Goal: Task Accomplishment & Management: Manage account settings

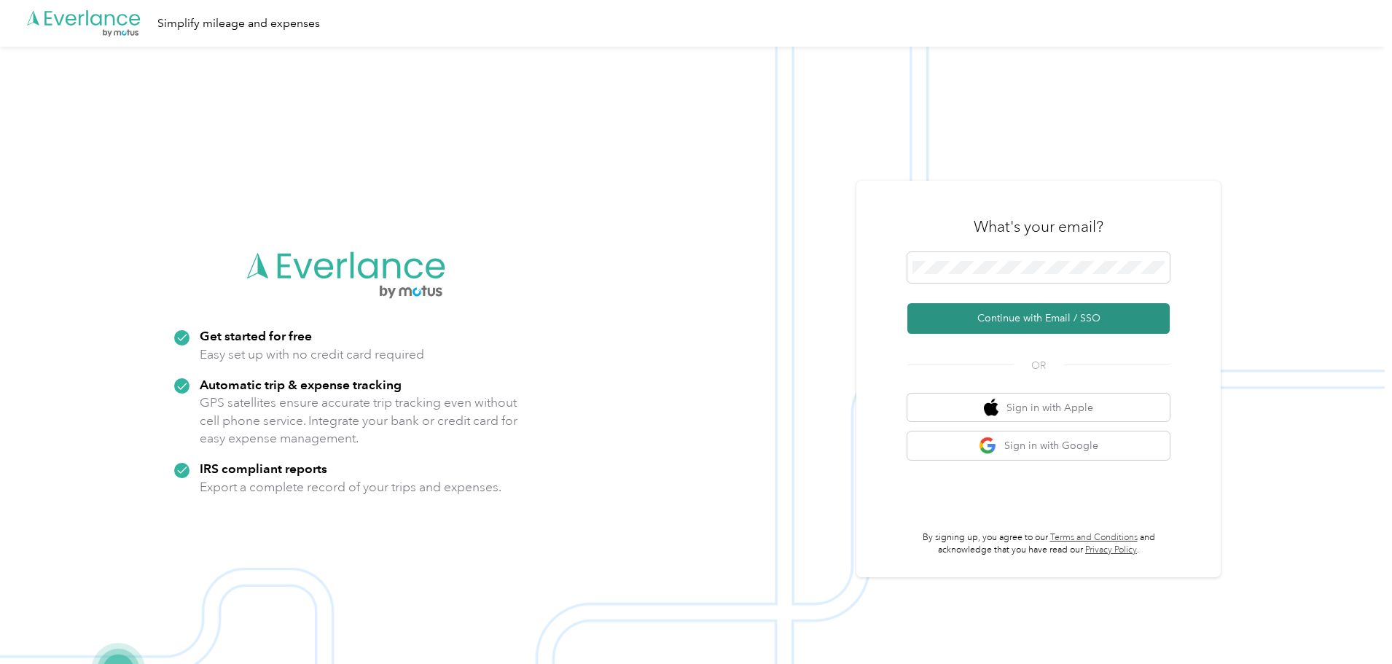
click at [1045, 318] on button "Continue with Email / SSO" at bounding box center [1039, 318] width 262 height 31
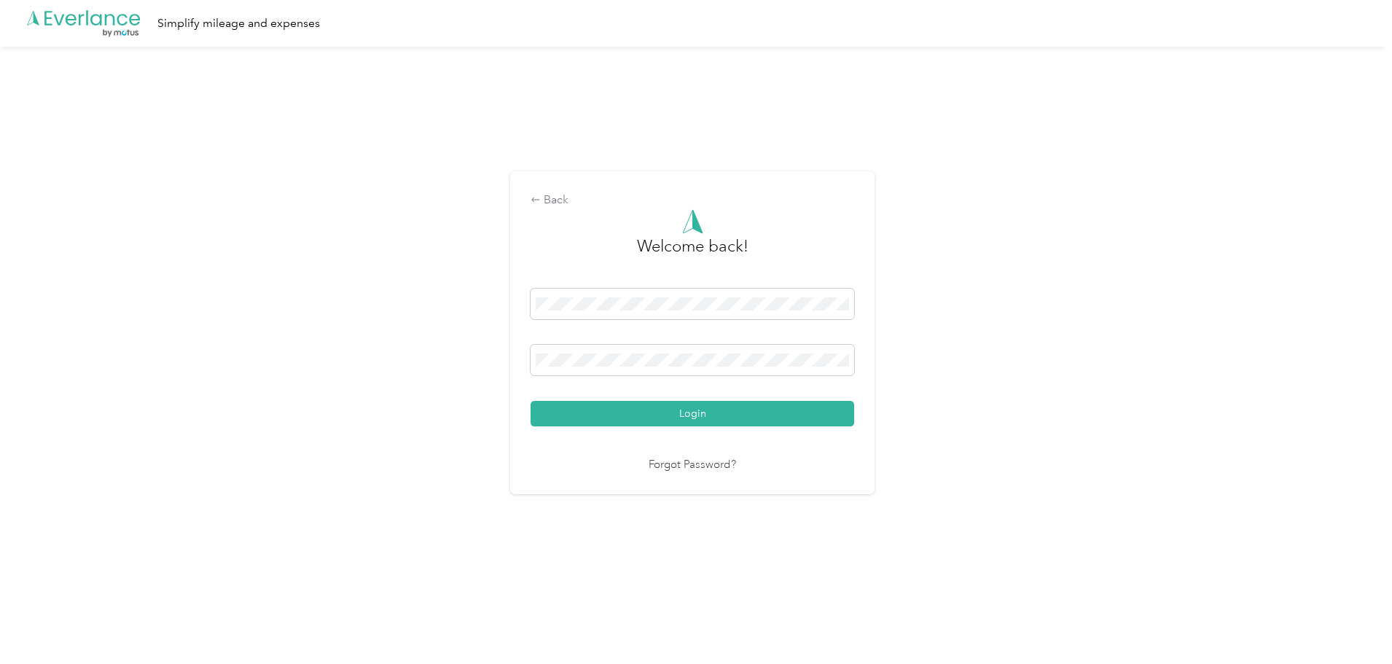
click at [703, 415] on button "Login" at bounding box center [693, 414] width 324 height 26
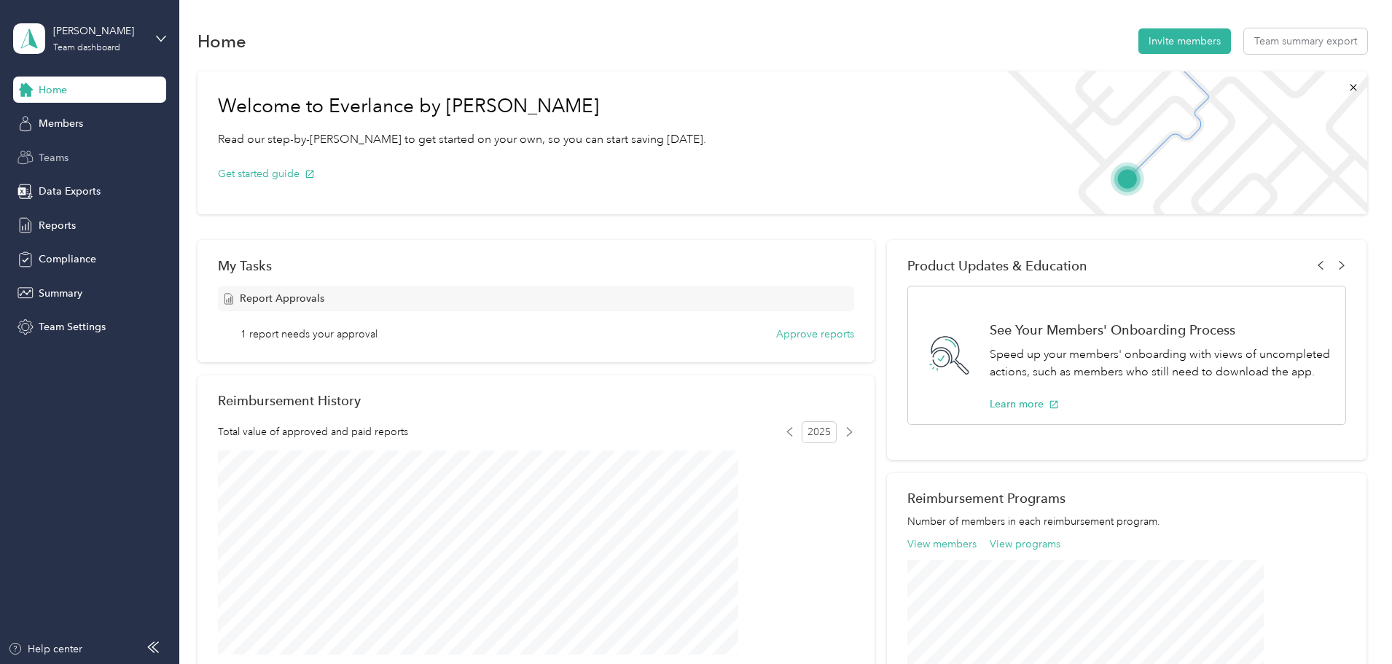
click at [68, 155] on span "Teams" at bounding box center [54, 157] width 30 height 15
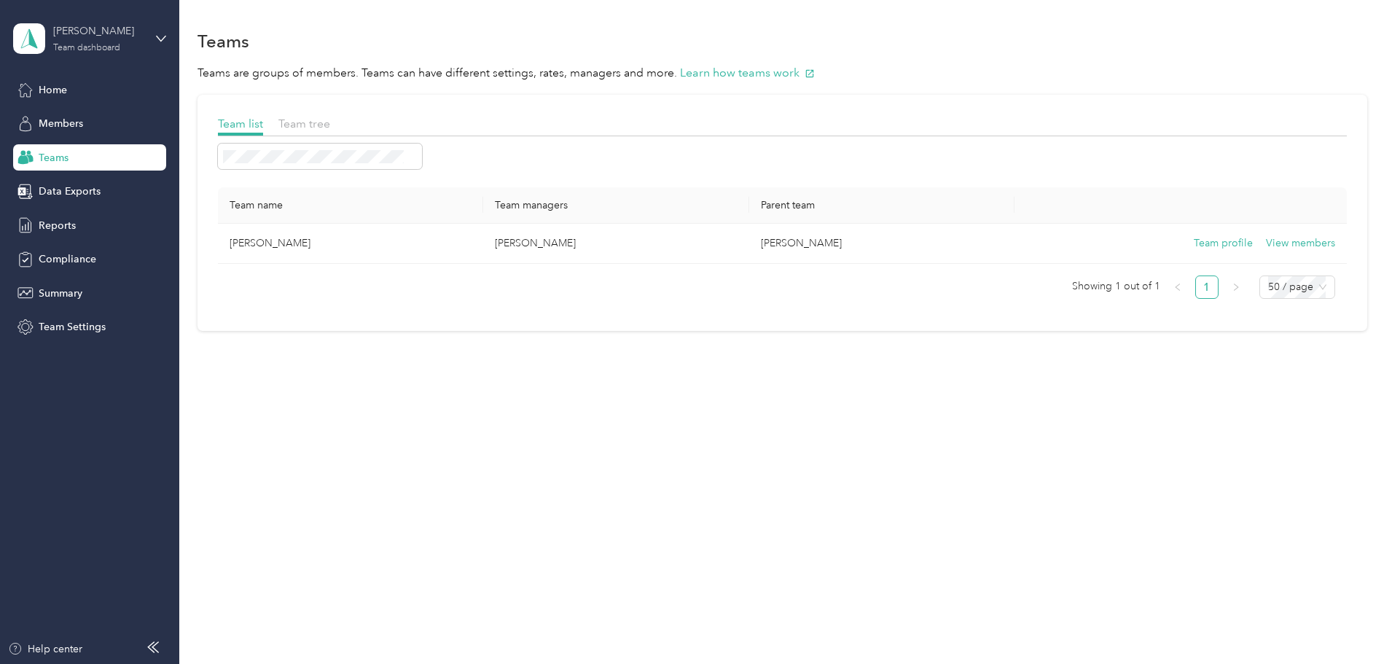
click at [102, 44] on div "Team dashboard" at bounding box center [86, 48] width 67 height 9
click at [138, 107] on div "Team dashboard" at bounding box center [248, 120] width 451 height 26
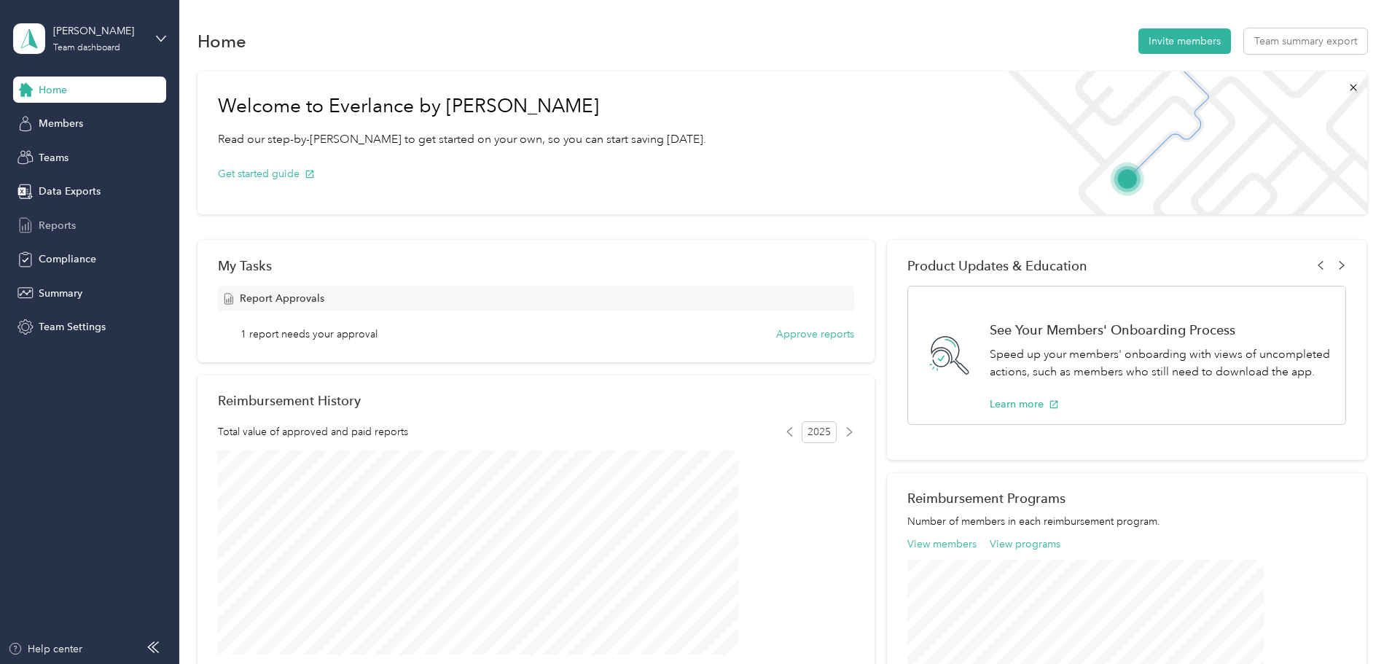
click at [66, 224] on span "Reports" at bounding box center [57, 225] width 37 height 15
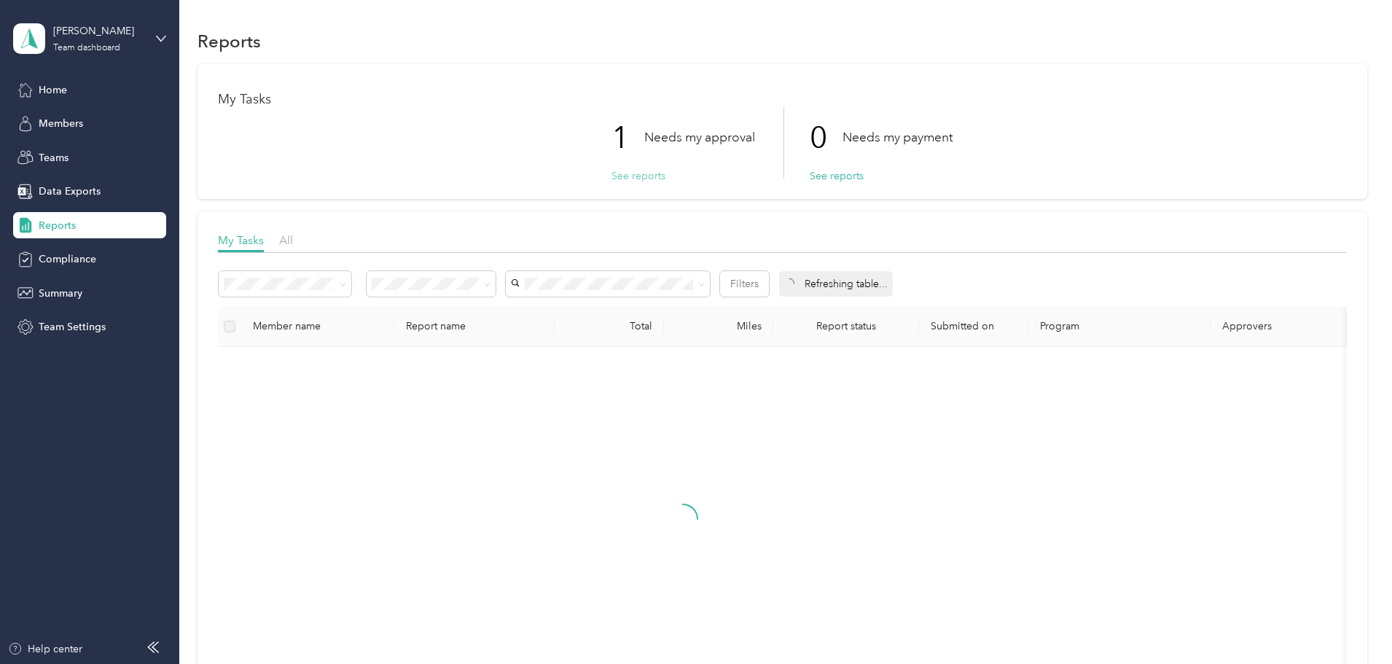
click at [649, 175] on button "See reports" at bounding box center [639, 175] width 54 height 15
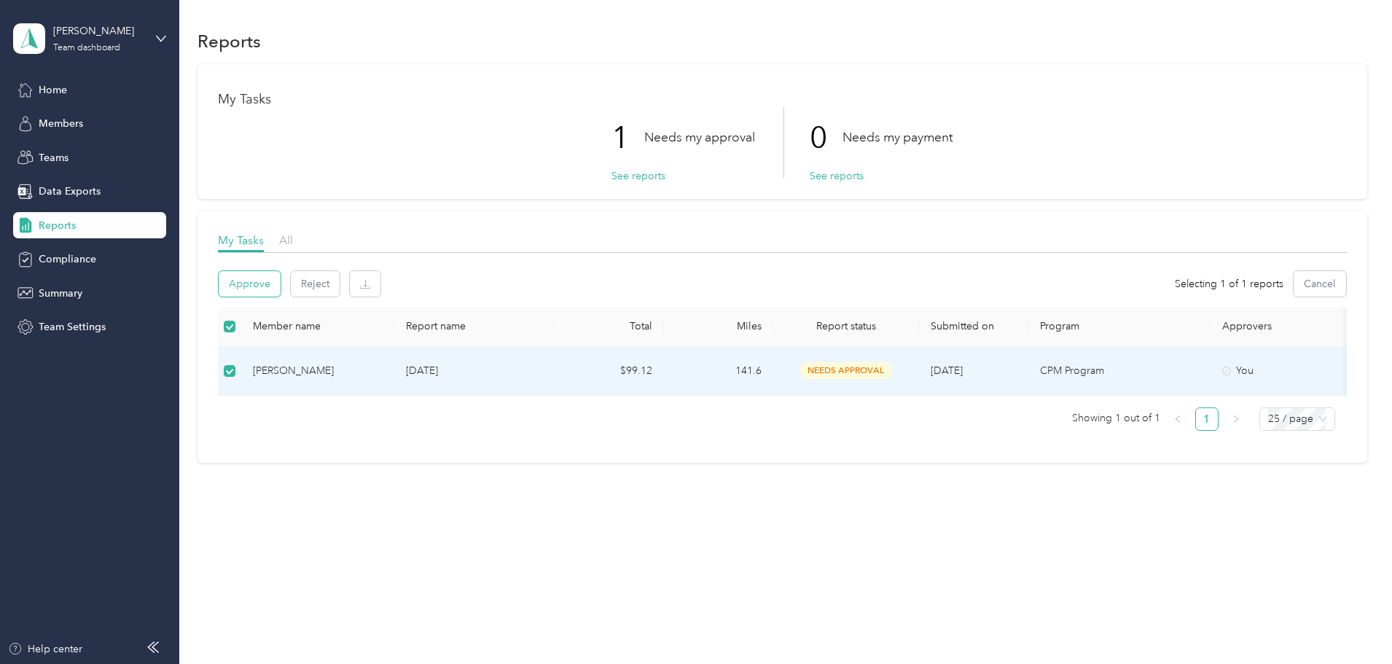
click at [281, 284] on button "Approve" at bounding box center [250, 284] width 62 height 26
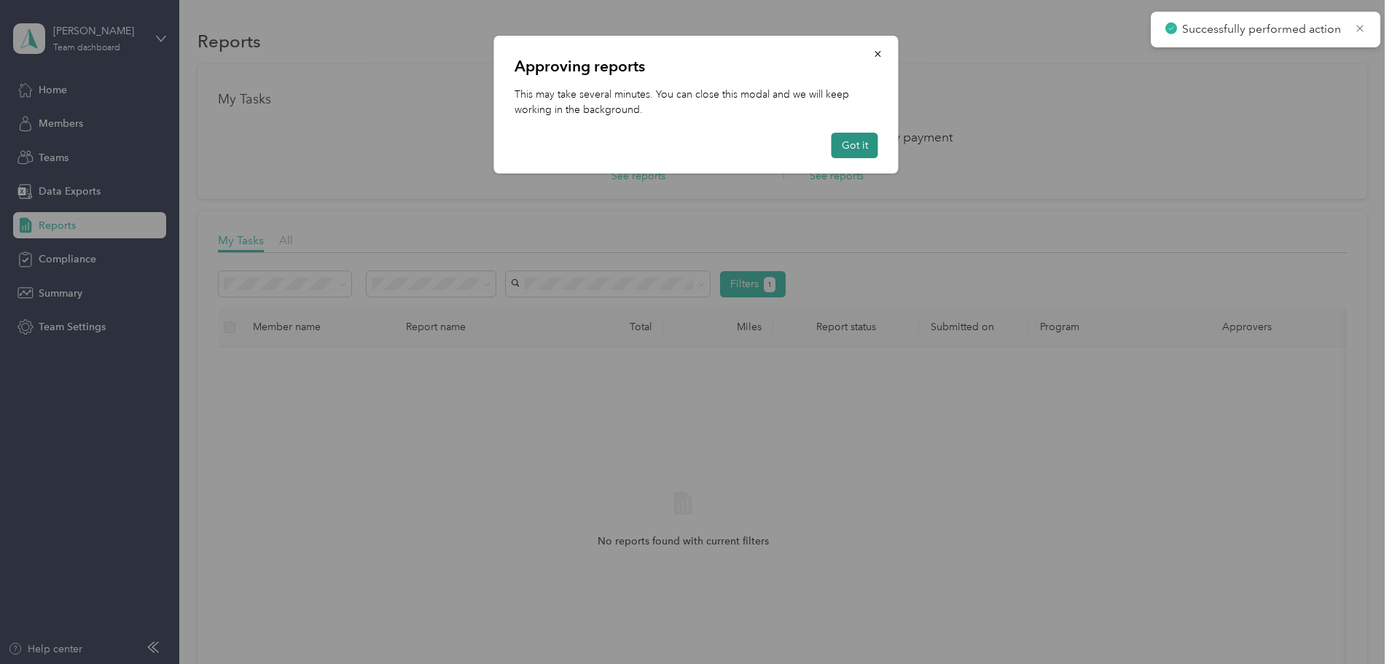
click at [868, 148] on button "Got it" at bounding box center [855, 146] width 47 height 26
